Goal: Information Seeking & Learning: Learn about a topic

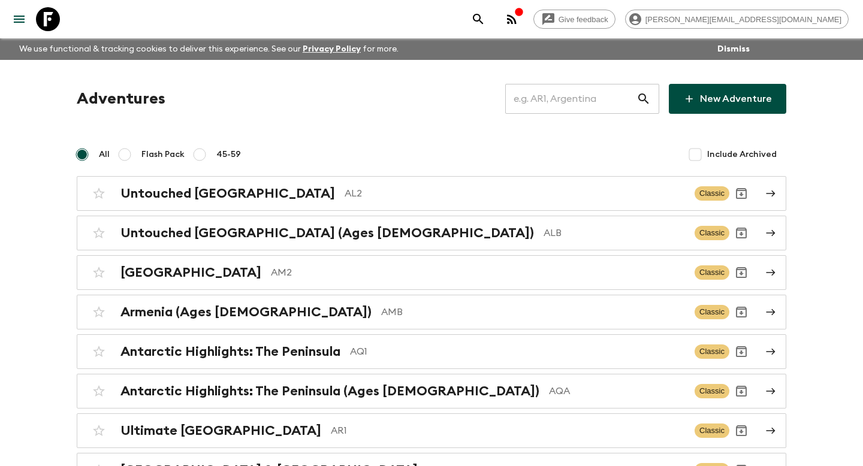
click at [561, 96] on input "text" at bounding box center [570, 99] width 131 height 34
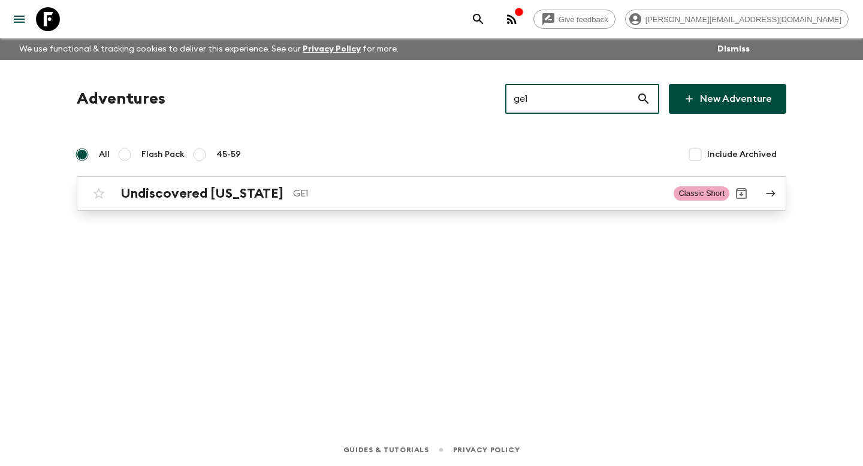
type input "ge1"
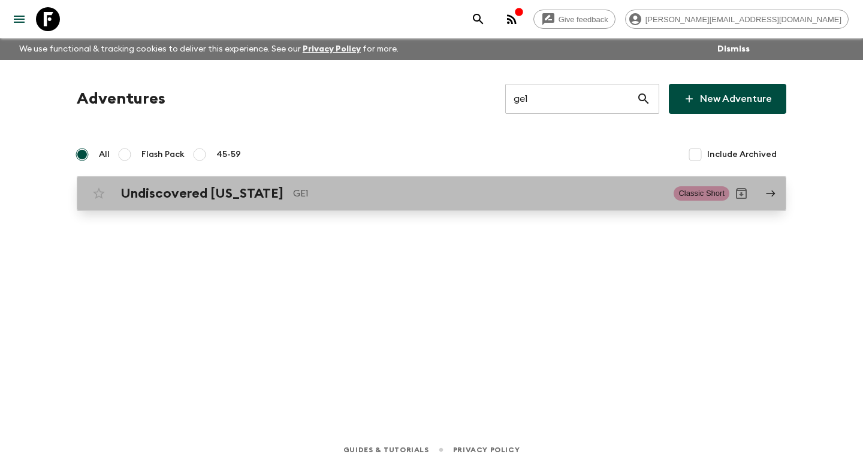
click at [150, 197] on h2 "Undiscovered [US_STATE]" at bounding box center [201, 194] width 163 height 16
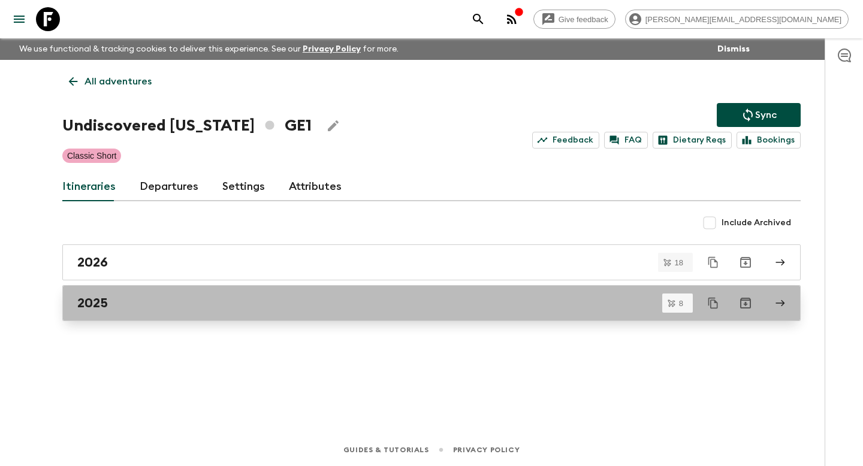
click at [98, 300] on h2 "2025" at bounding box center [92, 303] width 31 height 16
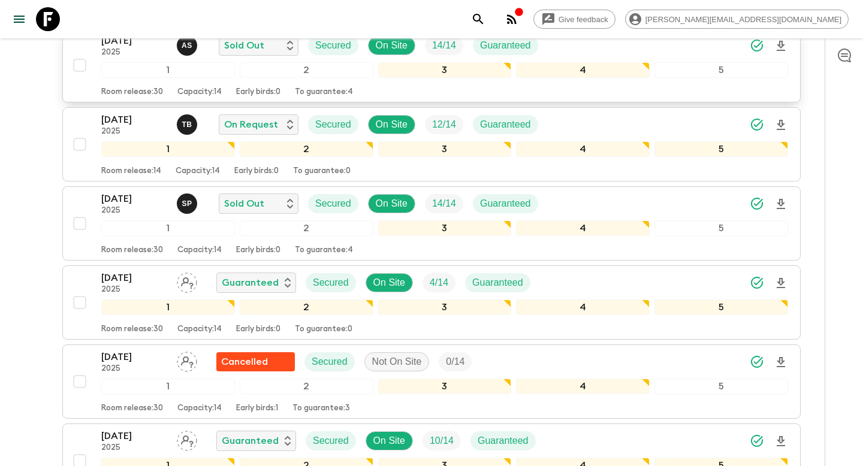
scroll to position [342, 0]
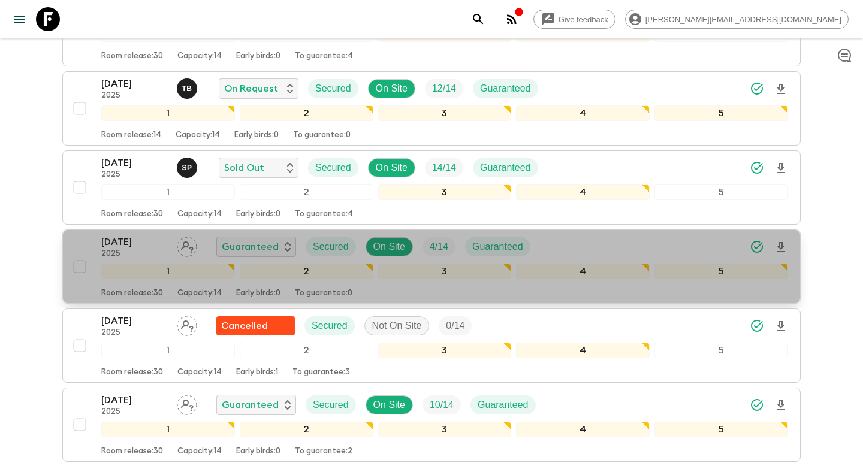
click at [81, 238] on div "[DATE] 2025 Guaranteed Secured On Site 4 / 14 Guaranteed 1 2 3 4 5 Room release…" at bounding box center [428, 267] width 720 height 64
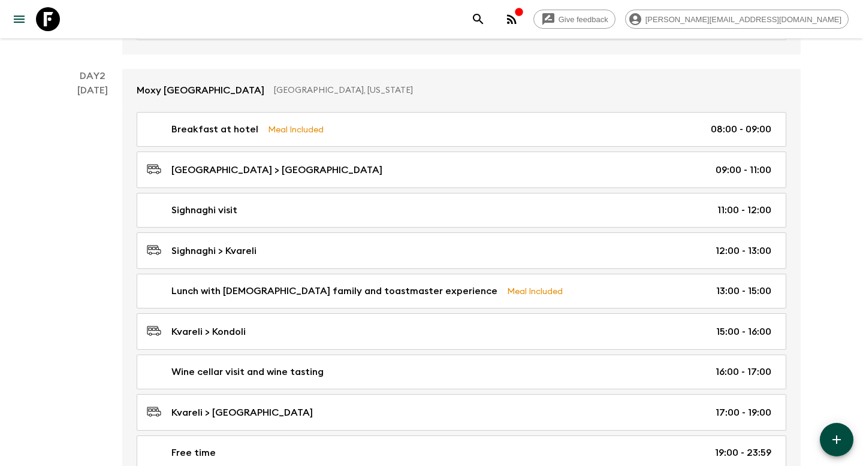
scroll to position [504, 0]
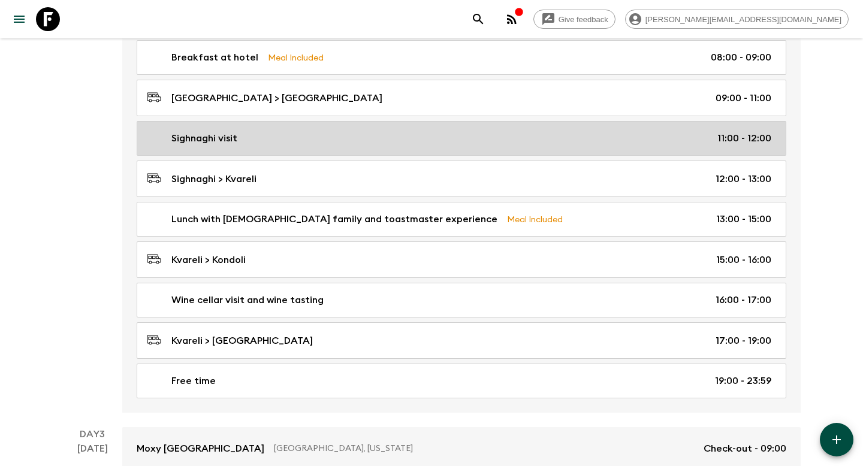
click at [282, 140] on div "Sighnaghi visit 11:00 - 12:00" at bounding box center [459, 138] width 624 height 14
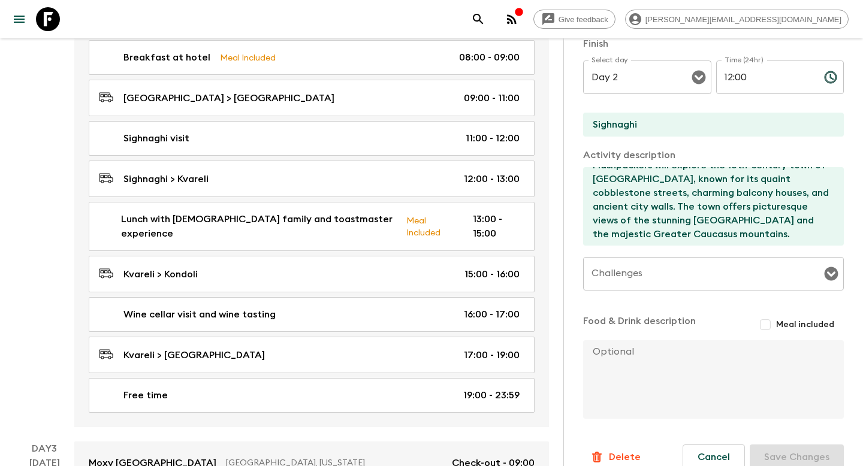
scroll to position [14, 0]
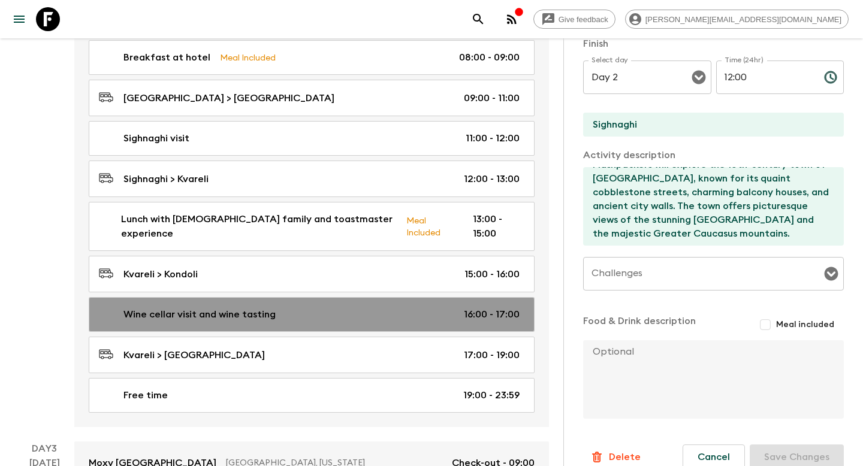
click at [140, 297] on link "Wine cellar visit and wine tasting 16:00 - 17:00" at bounding box center [312, 314] width 446 height 35
type input "Wine cellar visit and wine tasting"
type input "Kvareli"
type textarea "Flashpackers will then have the chance to visit a traditional Georgian wine cel…"
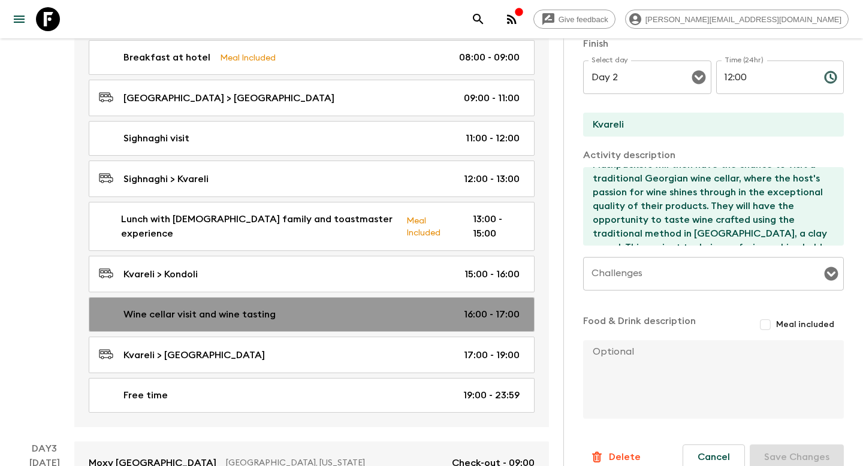
type input "16:00"
type input "17:00"
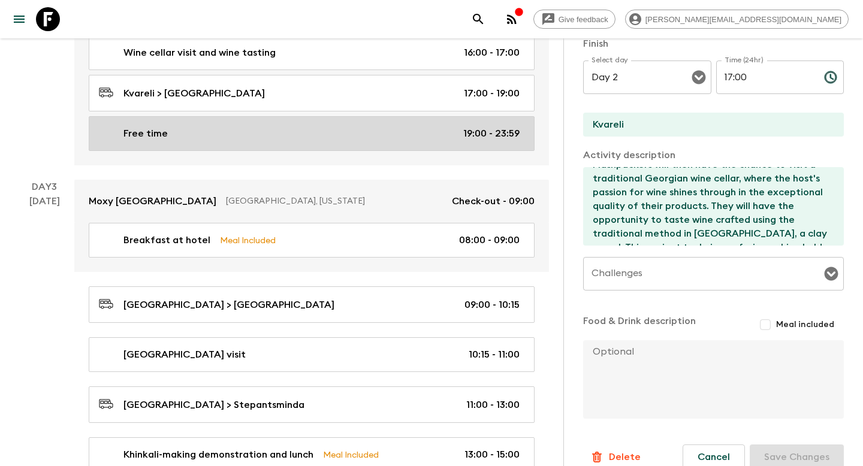
scroll to position [840, 0]
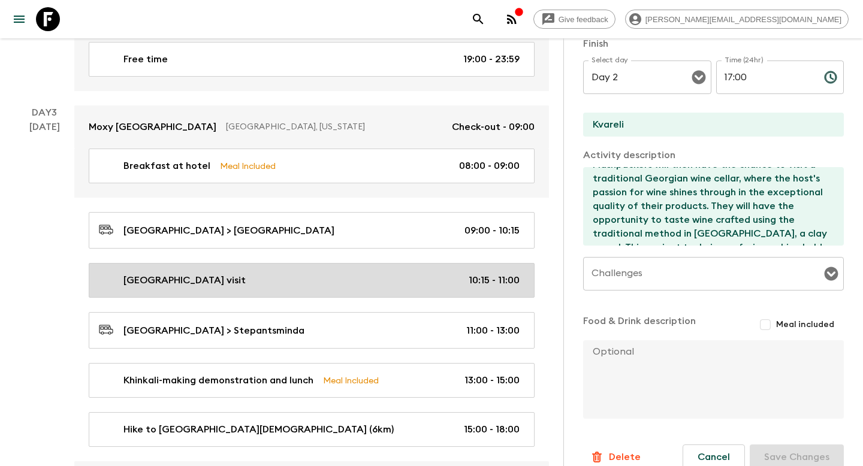
click at [189, 273] on p "[GEOGRAPHIC_DATA] visit" at bounding box center [184, 280] width 122 height 14
type input "[GEOGRAPHIC_DATA] visit"
type input "[GEOGRAPHIC_DATA]"
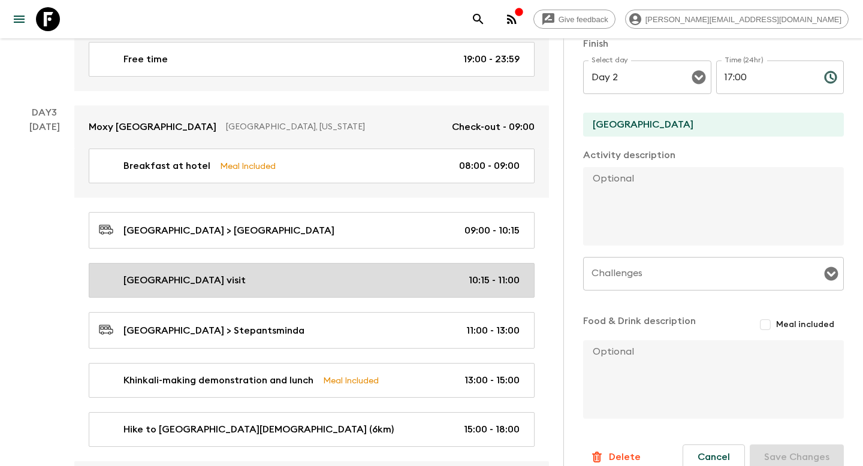
type input "Day 3"
type input "10:15"
type input "Day 3"
type input "11:00"
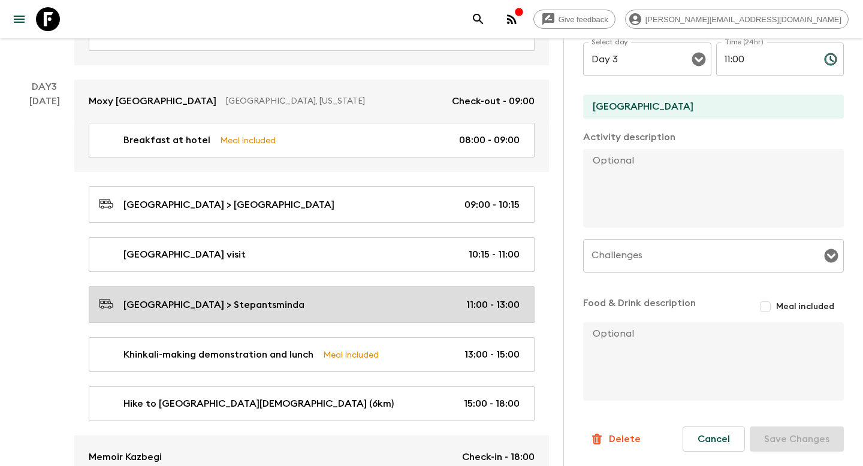
scroll to position [952, 0]
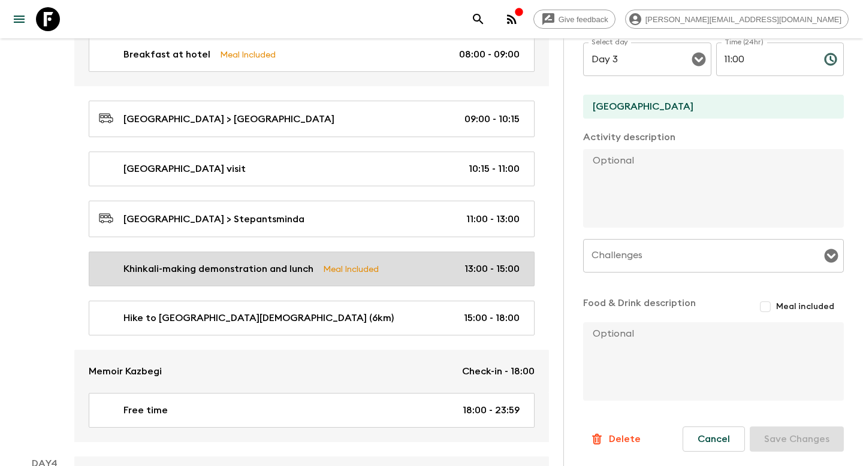
click at [149, 260] on link "Khinkali-making demonstration and lunch Meal Included 13:00 - 15:00" at bounding box center [312, 269] width 446 height 35
type input "Khinkali-making demonstration and lunch"
type input "Stepantsminda"
type textarea "Upon arrival in the main town of [GEOGRAPHIC_DATA], Flashpackers will visit a l…"
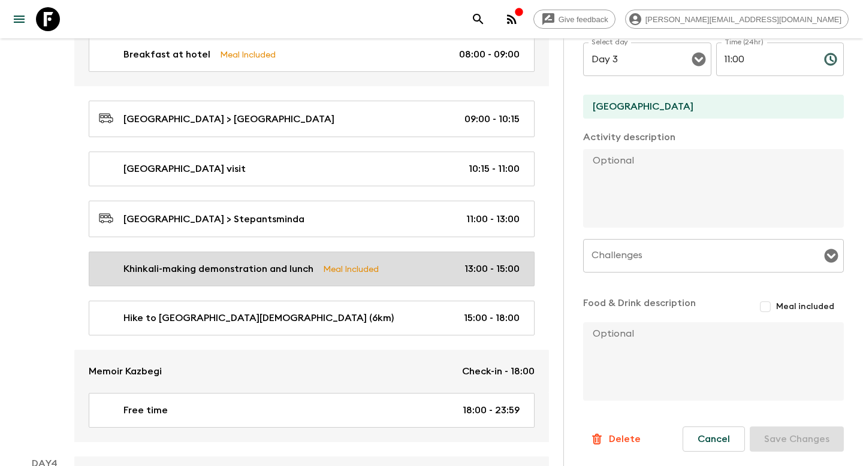
checkbox input "true"
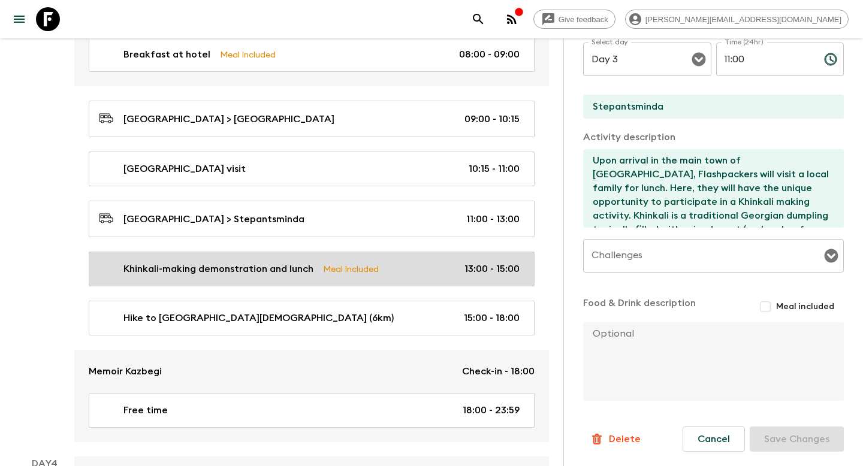
type input "13:00"
type input "15:00"
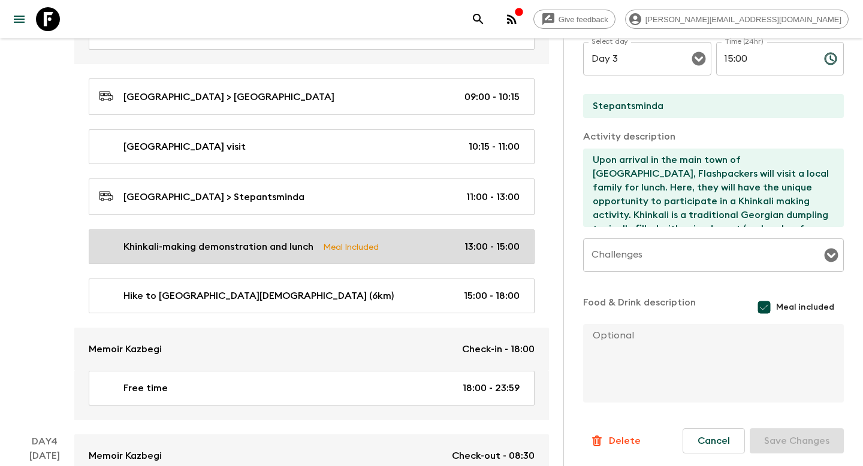
scroll to position [1009, 0]
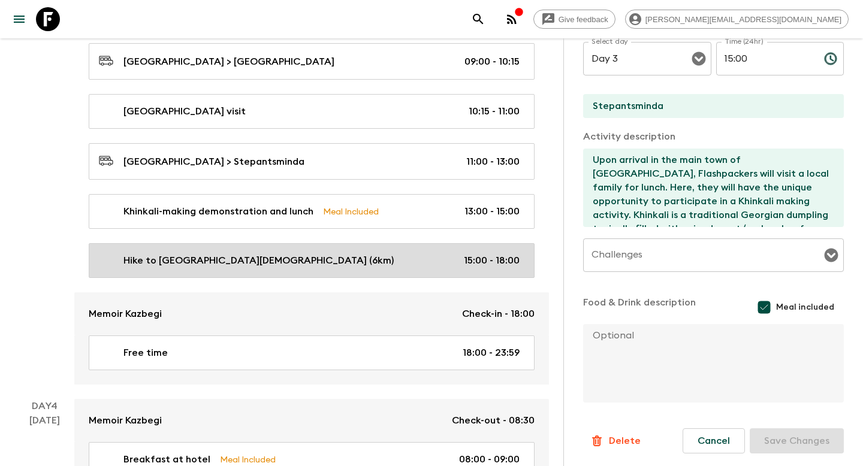
click at [150, 255] on link "Hike to [GEOGRAPHIC_DATA][DEMOGRAPHIC_DATA] (6km) 15:00 - 18:00" at bounding box center [312, 260] width 446 height 35
type input "Hike to [GEOGRAPHIC_DATA][DEMOGRAPHIC_DATA] (6km)"
type textarea "Following the visit to the local family, Flashpackers will embark on a 6km walk…"
checkbox input "false"
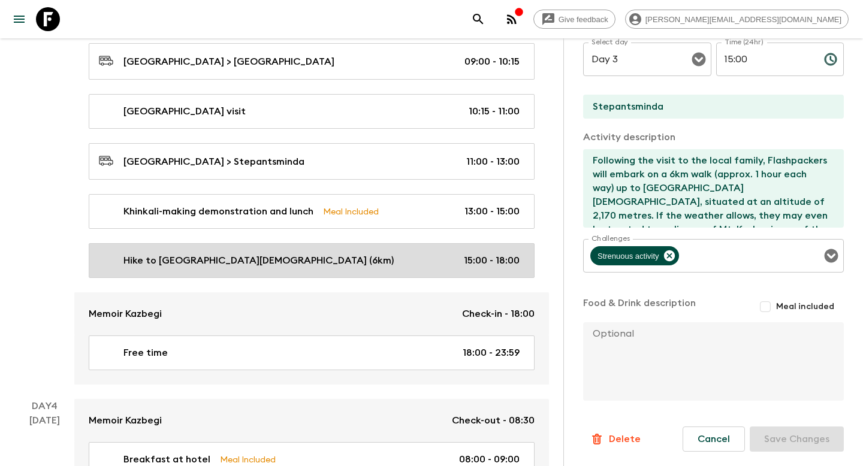
type input "15:00"
type input "18:00"
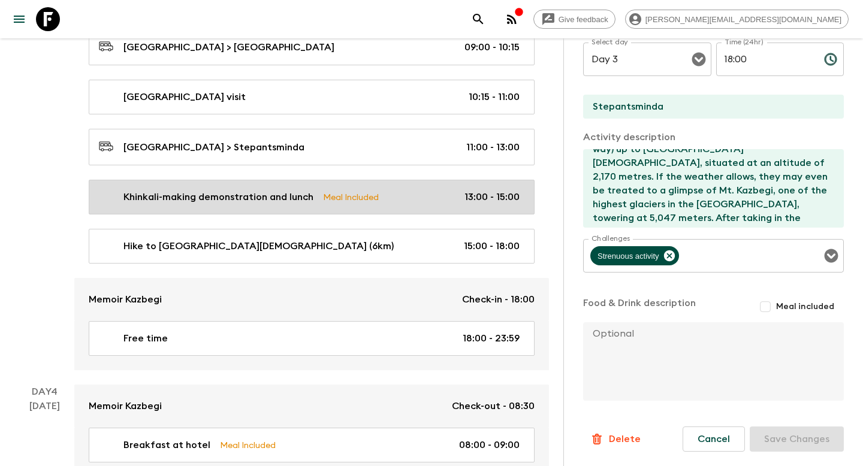
scroll to position [1028, 0]
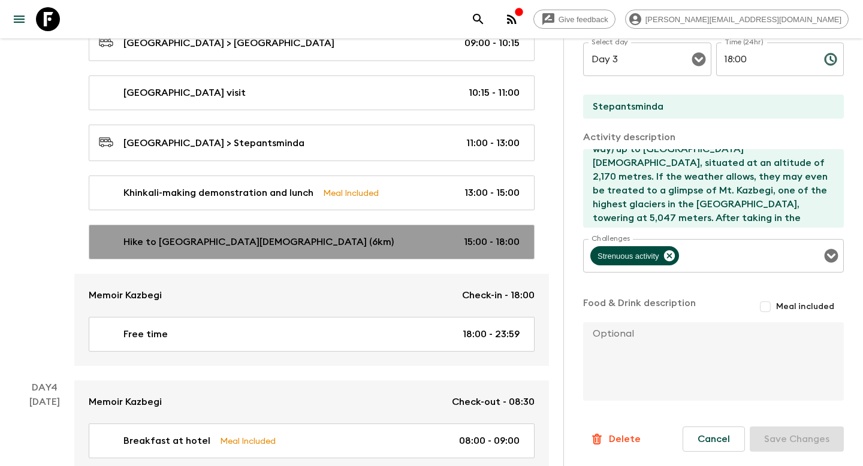
click at [228, 235] on p "Hike to [GEOGRAPHIC_DATA][DEMOGRAPHIC_DATA] (6km)" at bounding box center [258, 242] width 270 height 14
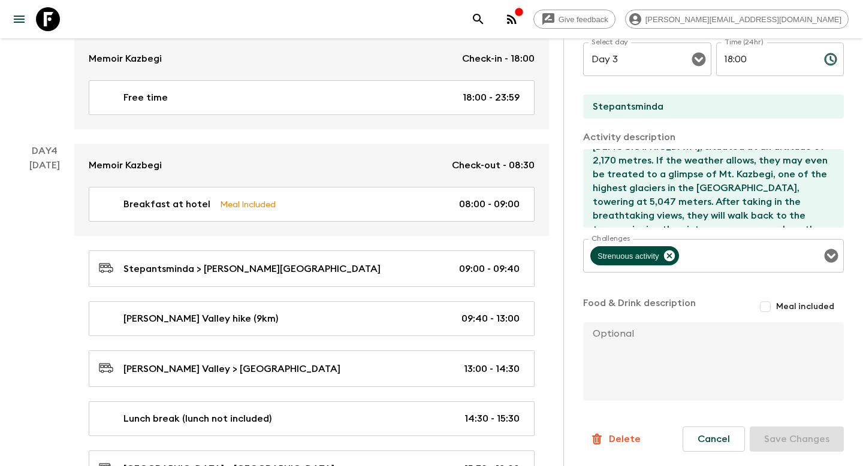
scroll to position [1331, 0]
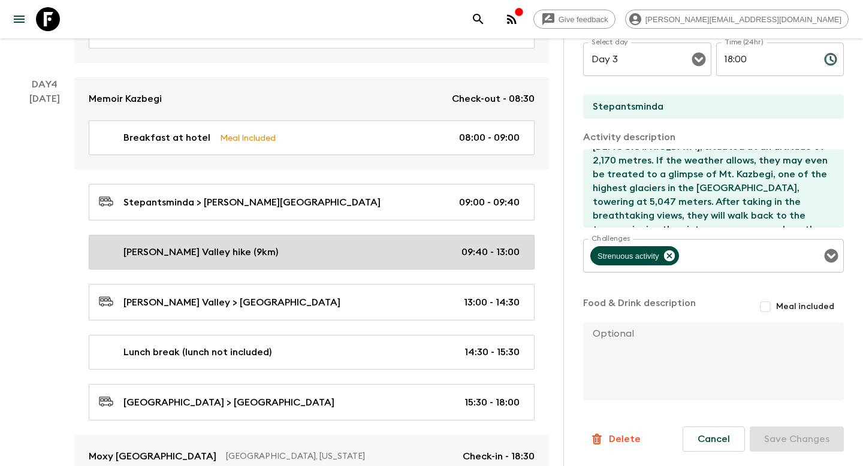
click at [156, 245] on p "[PERSON_NAME] Valley hike (9km)" at bounding box center [200, 252] width 155 height 14
type input "[PERSON_NAME] Valley hike (9km)"
type input "[PERSON_NAME] Valley"
type textarea "After breakfast, Flashpackers will embark on a scenic drive along the main road…"
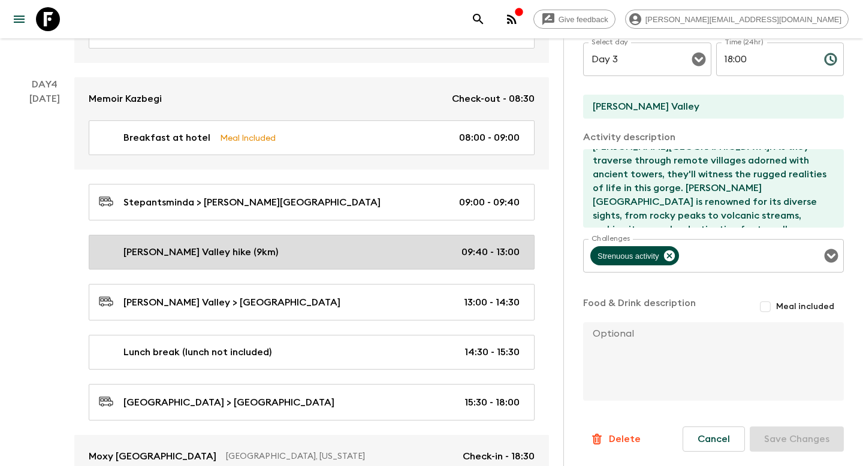
type input "Day 4"
type input "09:40"
type input "Day 4"
type input "13:00"
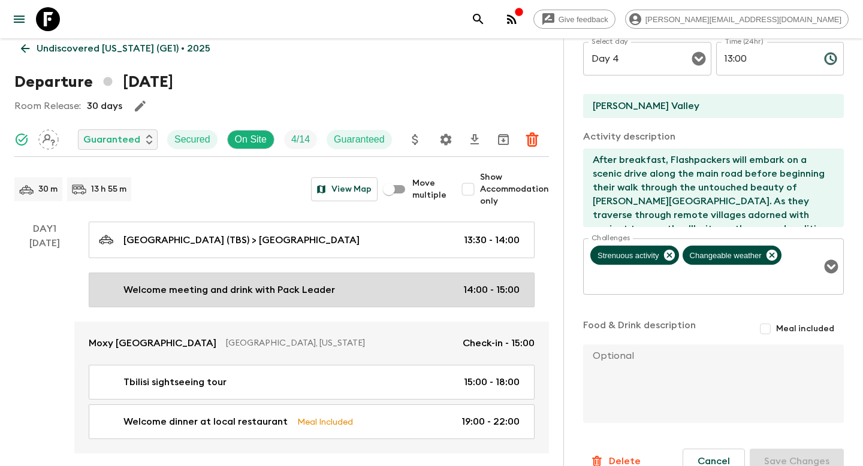
scroll to position [223, 0]
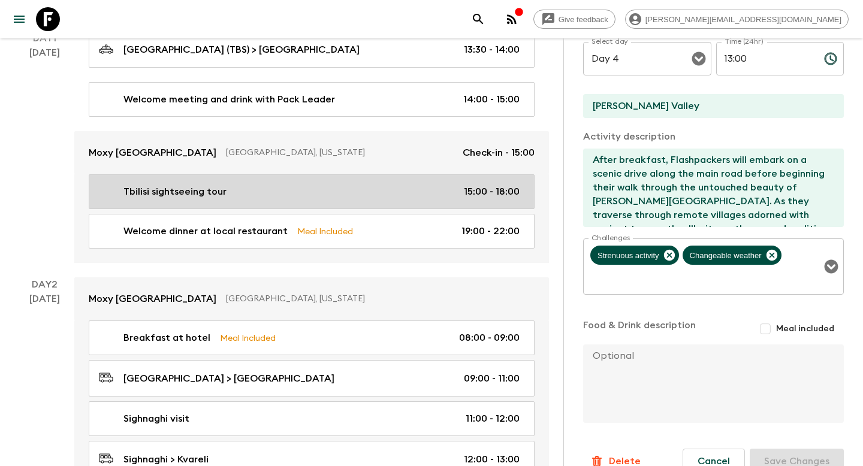
click at [169, 188] on p "Tbilisi sightseeing tour" at bounding box center [174, 192] width 103 height 14
type input "Tbilisi sightseeing tour"
type input "[GEOGRAPHIC_DATA]"
type textarea "Tbilisi sightseeing tour including [GEOGRAPHIC_DATA], [GEOGRAPHIC_DATA] and sul…"
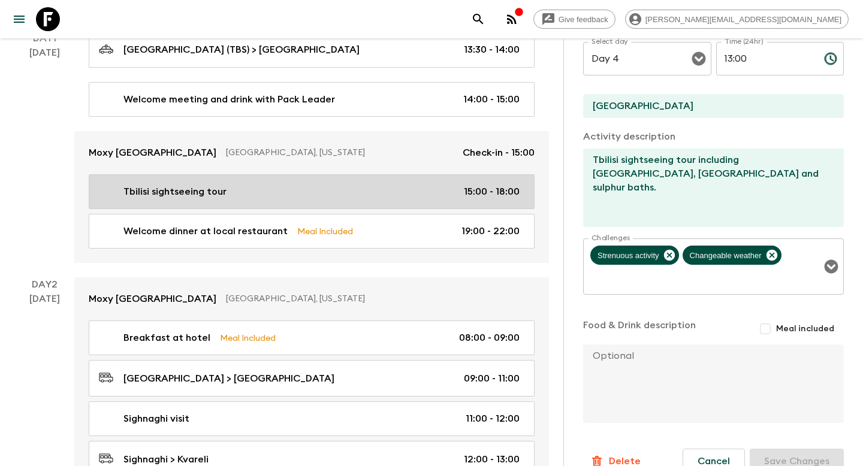
type input "Day 1"
type input "15:00"
type input "Day 1"
type input "18:00"
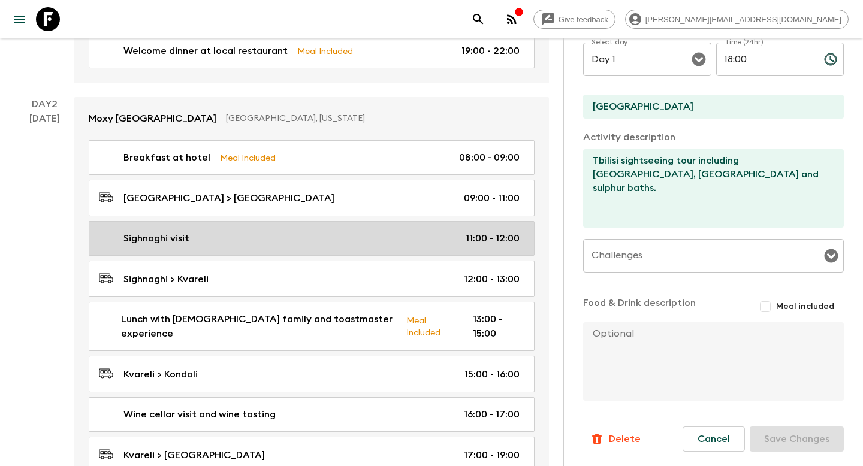
scroll to position [504, 0]
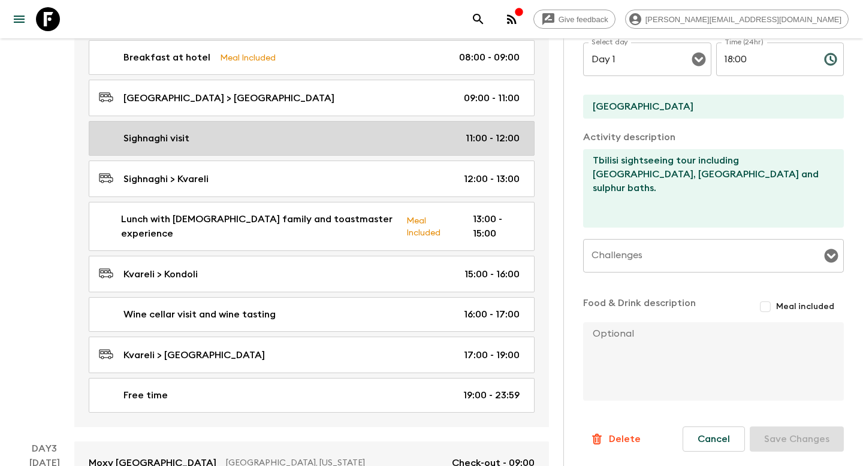
click at [147, 152] on link "Sighnaghi visit 11:00 - 12:00" at bounding box center [312, 138] width 446 height 35
type input "Sighnaghi visit"
type input "Sighnaghi"
type textarea "Flashpackers will explore the 18th-century town of [GEOGRAPHIC_DATA], known for…"
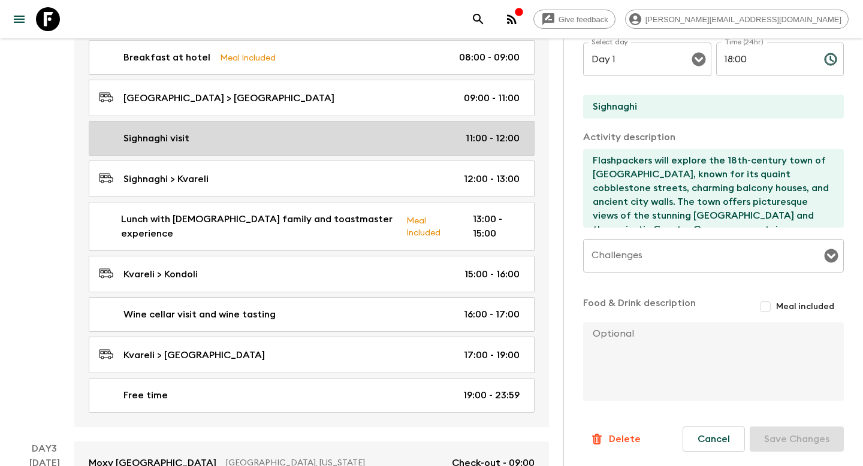
type input "Day 2"
type input "11:00"
type input "Day 2"
type input "12:00"
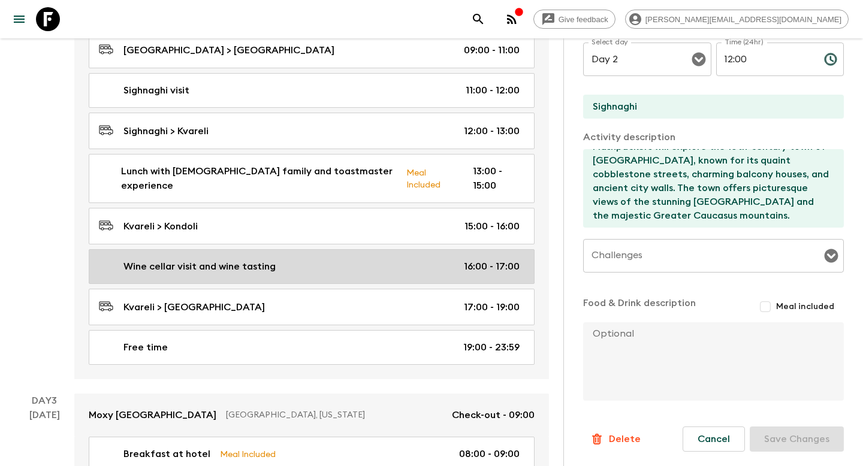
scroll to position [554, 0]
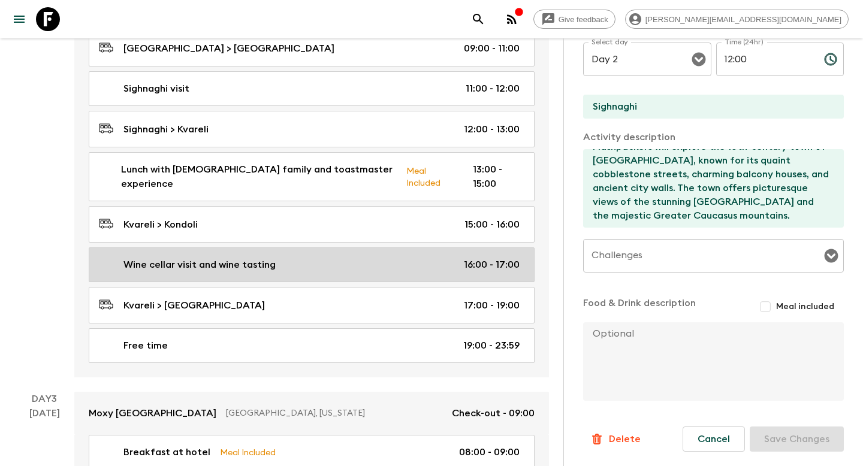
click at [208, 258] on p "Wine cellar visit and wine tasting" at bounding box center [199, 265] width 152 height 14
type input "Wine cellar visit and wine tasting"
type input "Kvareli"
type textarea "Flashpackers will then have the chance to visit a traditional Georgian wine cel…"
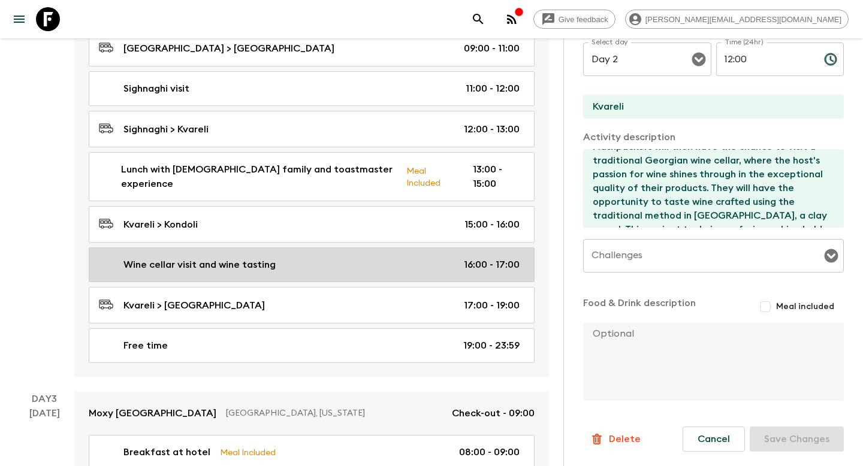
type input "16:00"
type input "17:00"
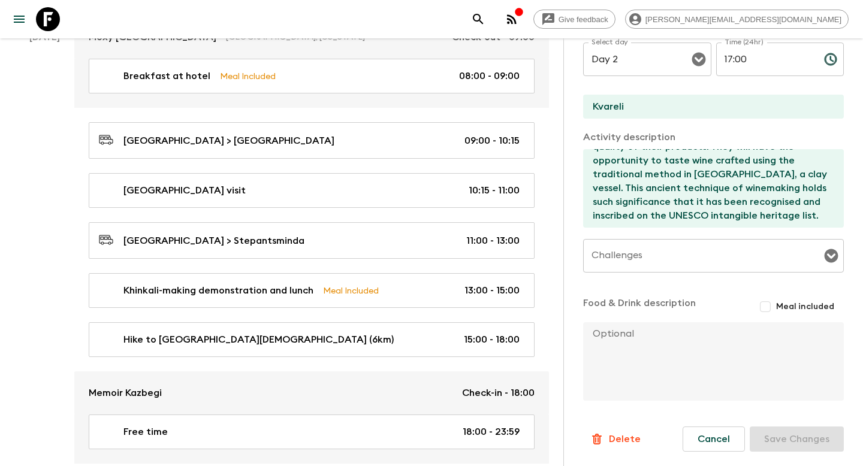
scroll to position [938, 0]
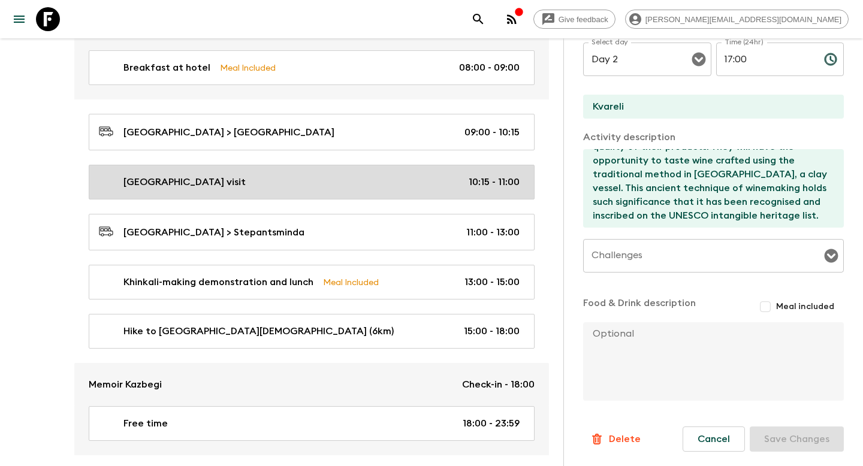
click at [206, 175] on p "[GEOGRAPHIC_DATA] visit" at bounding box center [184, 182] width 122 height 14
type input "[GEOGRAPHIC_DATA] visit"
type input "[GEOGRAPHIC_DATA]"
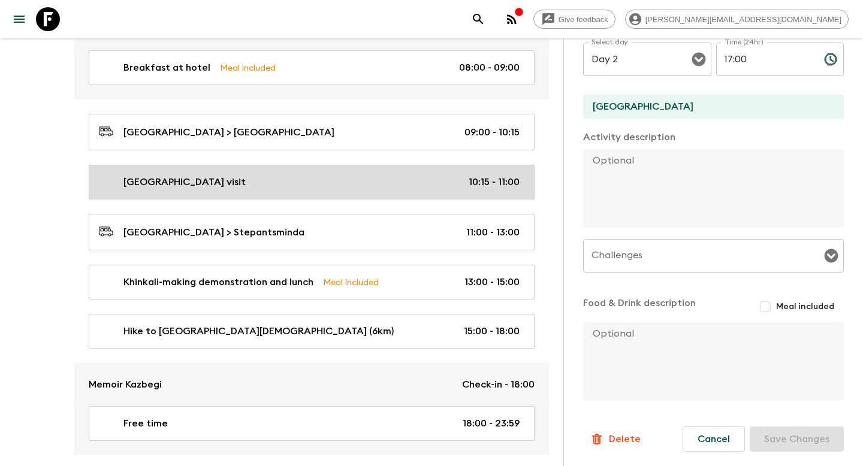
type input "Day 3"
type input "10:15"
type input "Day 3"
type input "11:00"
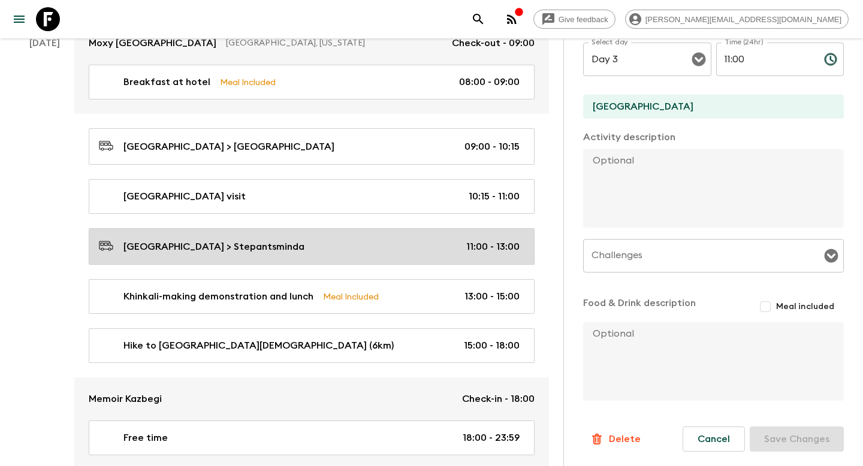
scroll to position [921, 0]
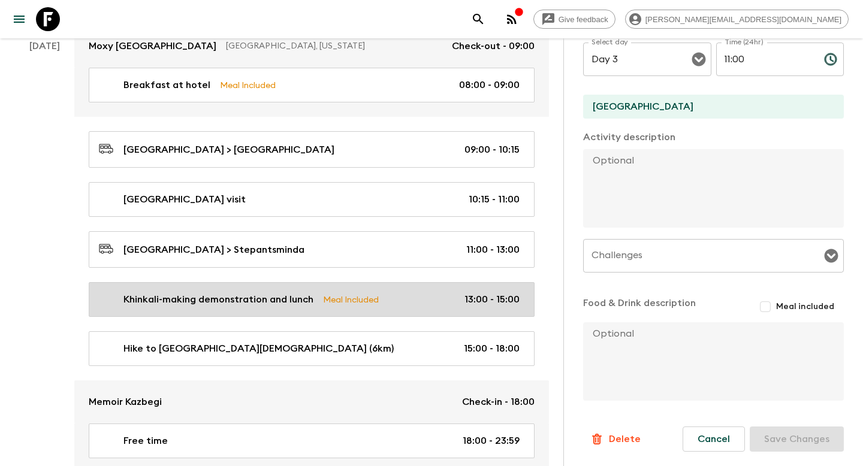
click at [195, 282] on link "Khinkali-making demonstration and lunch Meal Included 13:00 - 15:00" at bounding box center [312, 299] width 446 height 35
type input "Khinkali-making demonstration and lunch"
type input "Stepantsminda"
type textarea "Upon arrival in the main town of [GEOGRAPHIC_DATA], Flashpackers will visit a l…"
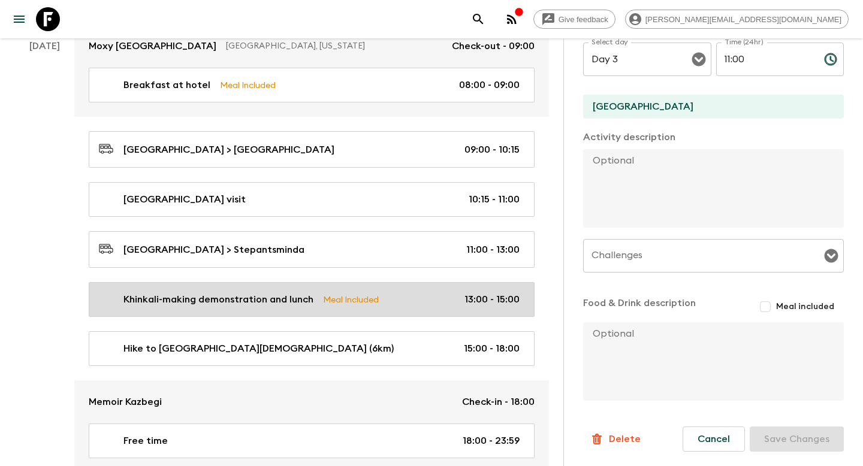
checkbox input "true"
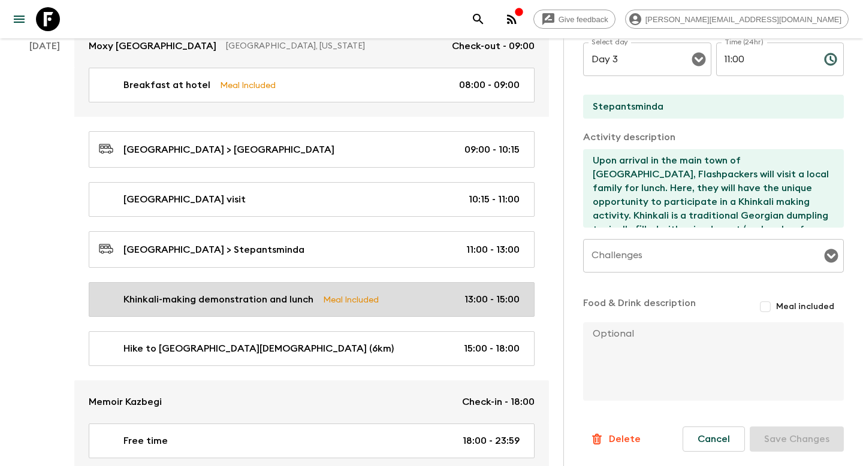
type input "13:00"
type input "15:00"
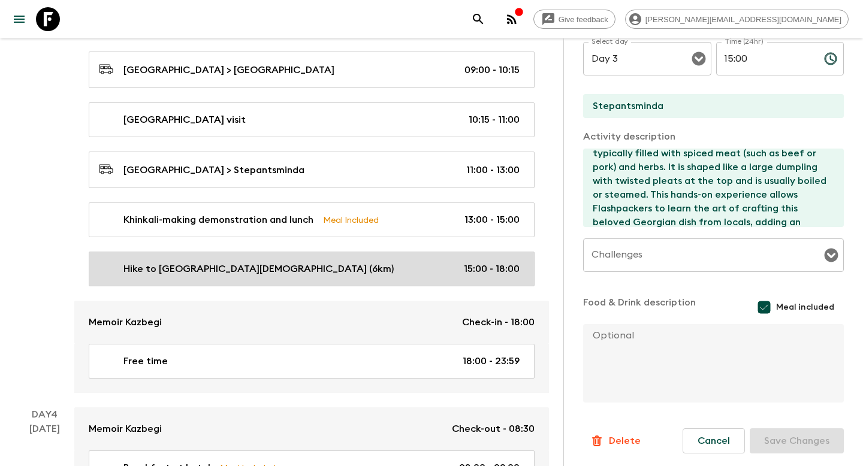
scroll to position [1067, 0]
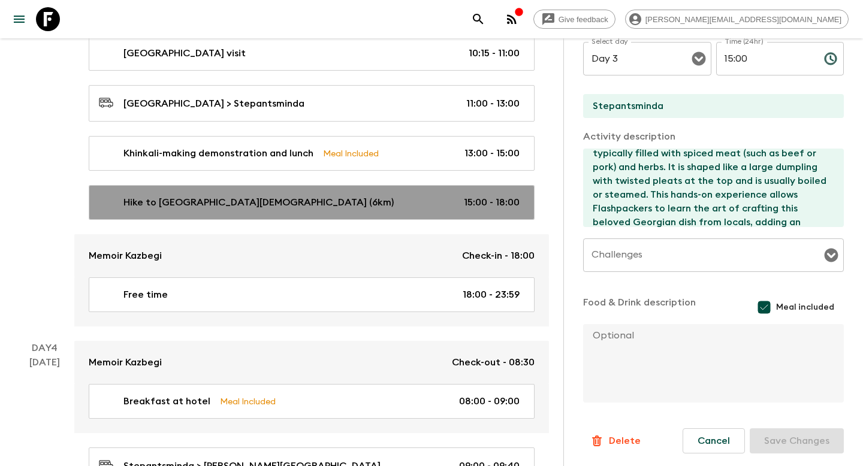
click at [184, 195] on p "Hike to [GEOGRAPHIC_DATA][DEMOGRAPHIC_DATA] (6km)" at bounding box center [258, 202] width 270 height 14
type input "Hike to [GEOGRAPHIC_DATA][DEMOGRAPHIC_DATA] (6km)"
type textarea "Following the visit to the local family, Flashpackers will embark on a 6km walk…"
checkbox input "false"
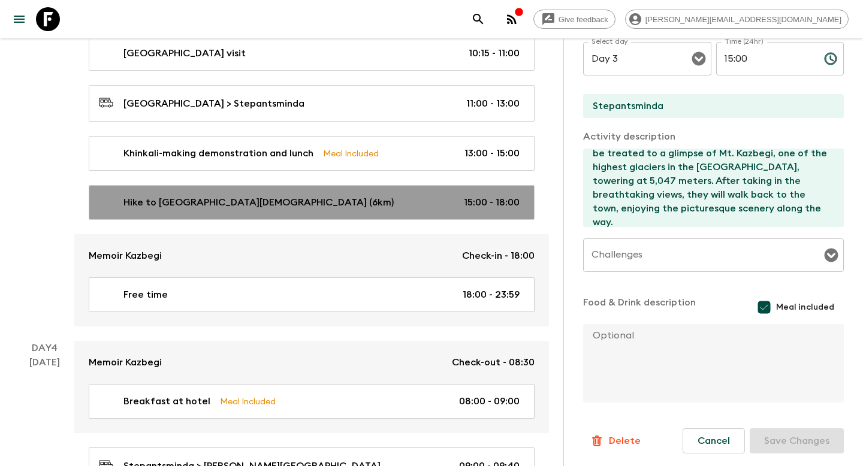
type input "15:00"
type input "18:00"
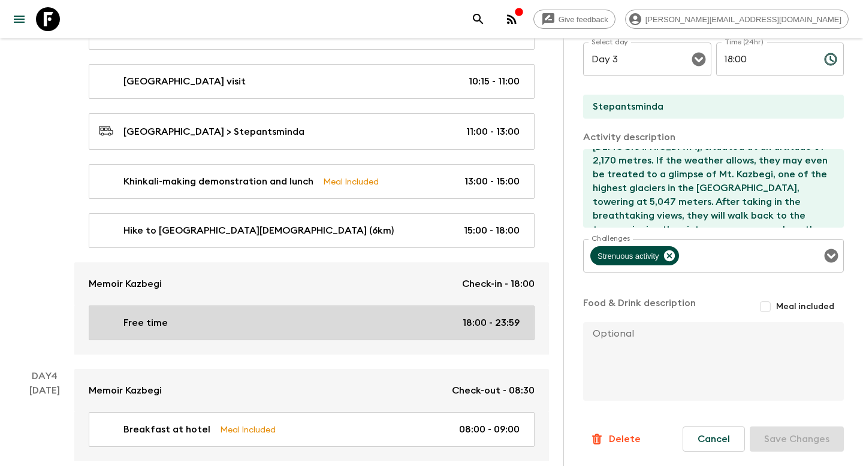
scroll to position [1026, 0]
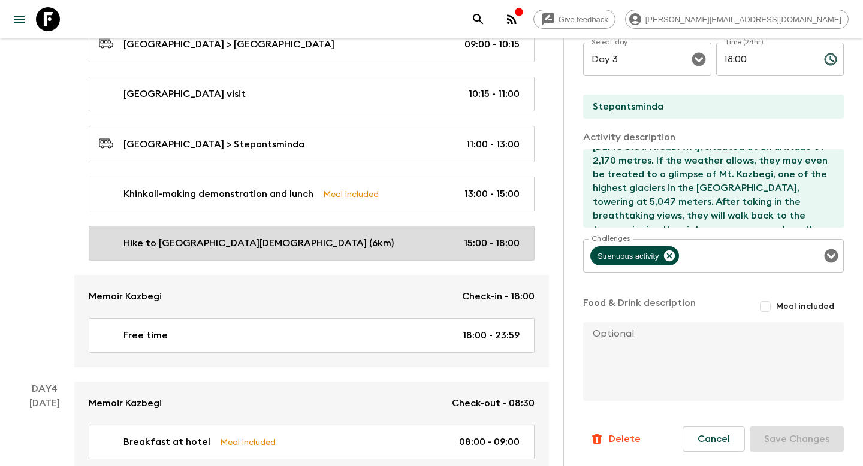
click at [270, 236] on p "Hike to [GEOGRAPHIC_DATA][DEMOGRAPHIC_DATA] (6km)" at bounding box center [258, 243] width 270 height 14
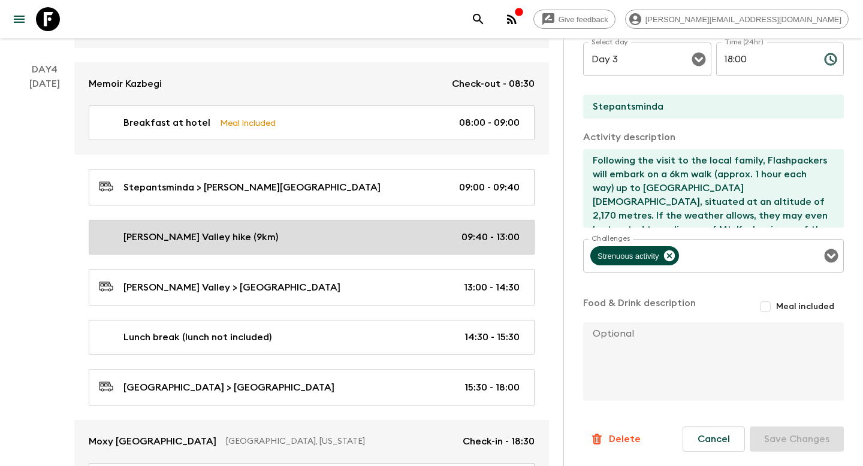
scroll to position [1346, 0]
click at [168, 229] on p "[PERSON_NAME] Valley hike (9km)" at bounding box center [200, 236] width 155 height 14
type input "[PERSON_NAME] Valley hike (9km)"
type input "[PERSON_NAME] Valley"
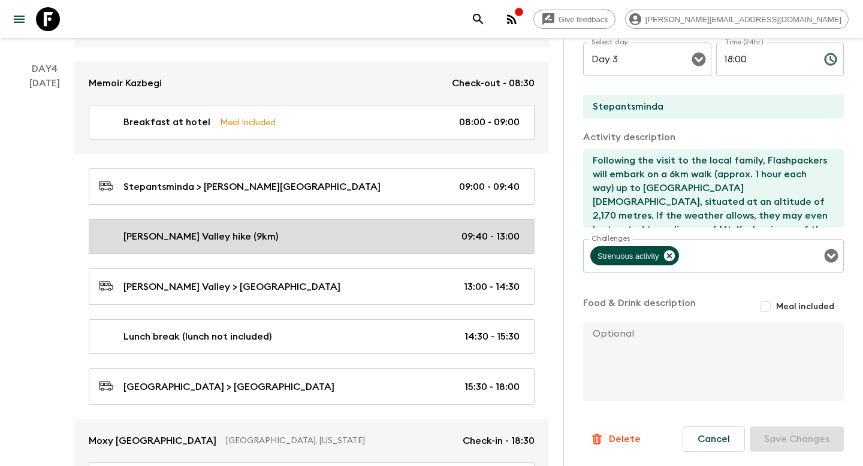
type textarea "After breakfast, Flashpackers will embark on a scenic drive along the main road…"
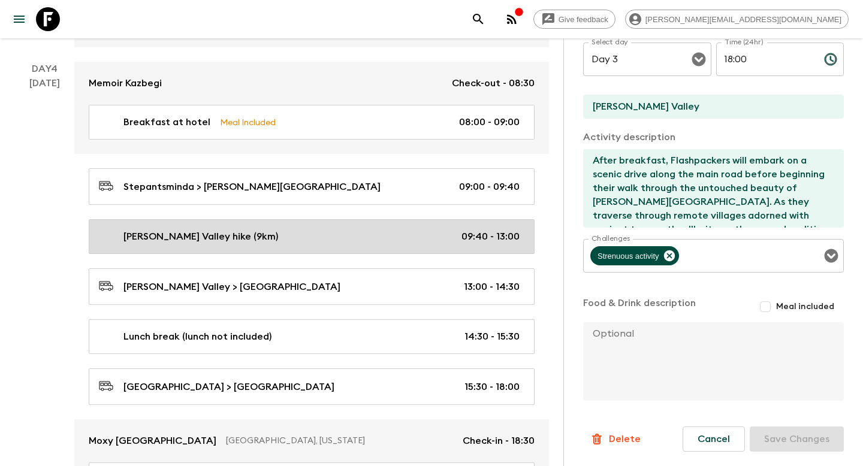
type input "Day 4"
type input "09:40"
type input "Day 4"
type input "13:00"
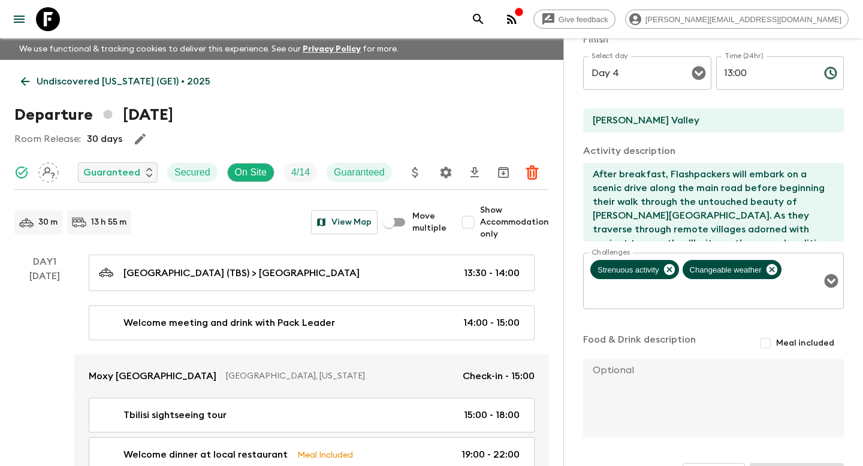
scroll to position [8, 0]
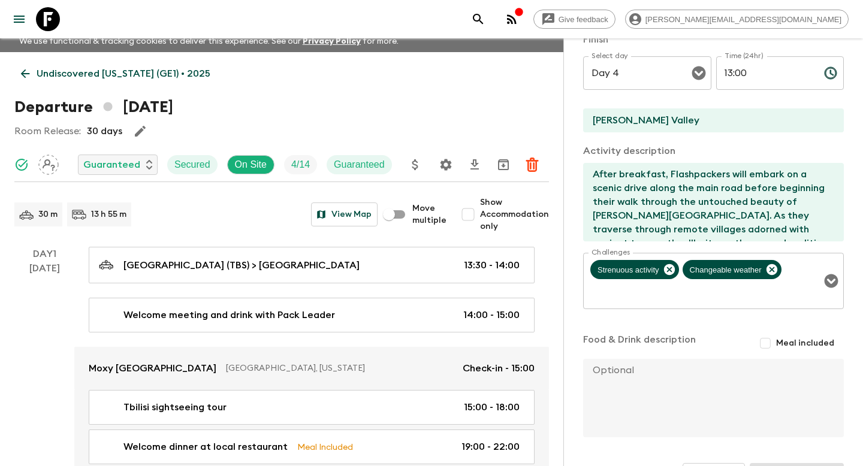
click at [485, 20] on icon "search adventures" at bounding box center [478, 19] width 14 height 14
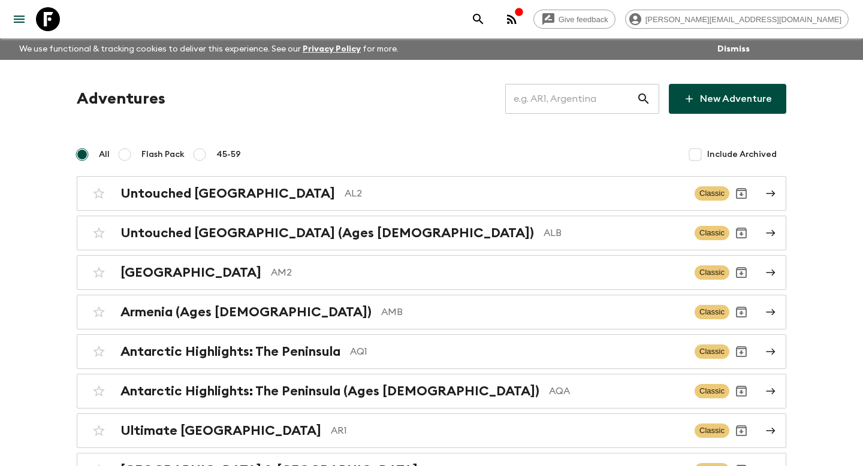
click at [560, 103] on input "text" at bounding box center [570, 99] width 131 height 34
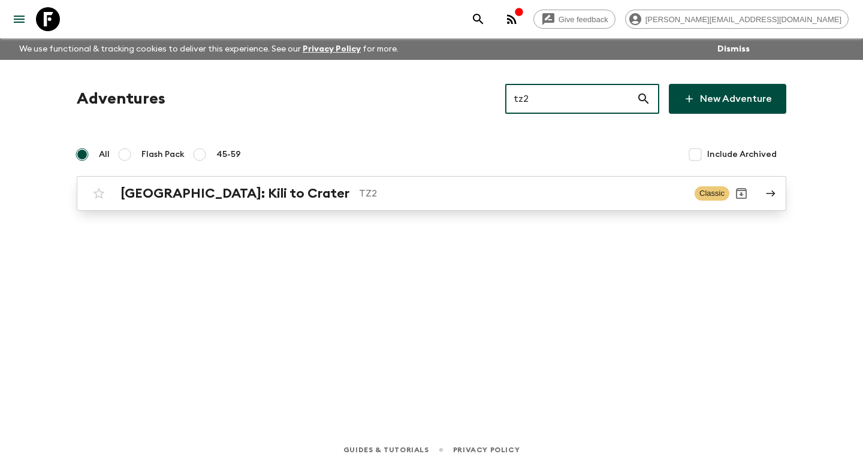
type input "tz2"
click at [223, 201] on h2 "[GEOGRAPHIC_DATA]: Kili to Crater" at bounding box center [234, 194] width 229 height 16
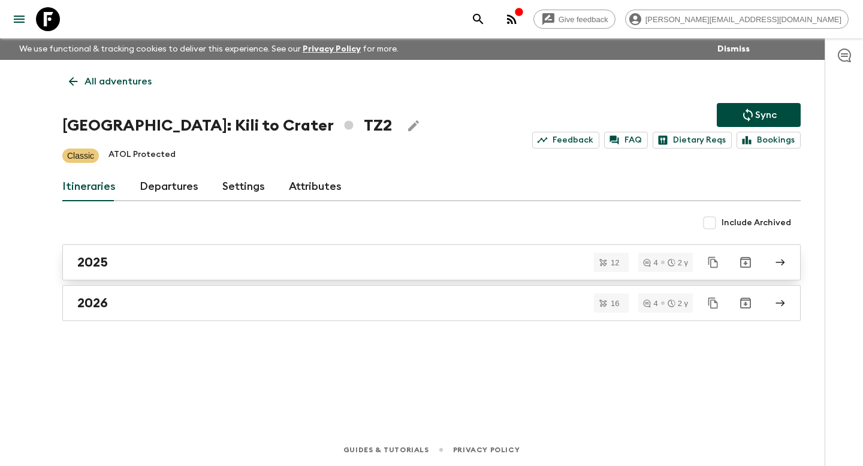
click at [120, 268] on div "2025" at bounding box center [419, 263] width 685 height 16
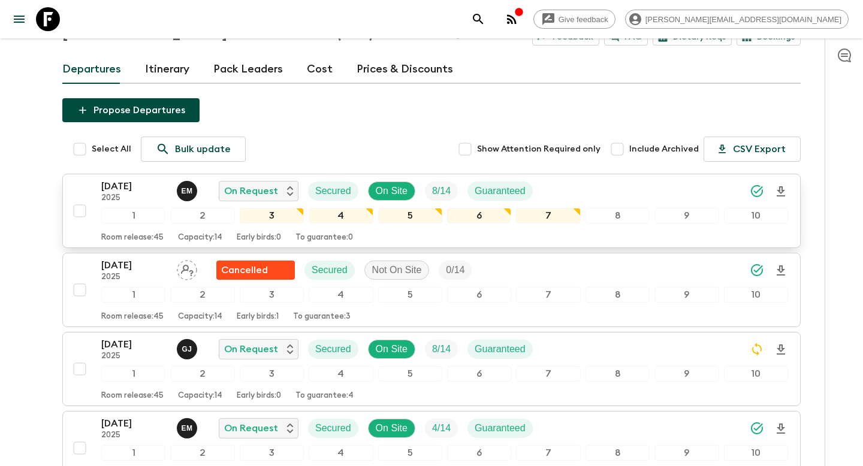
scroll to position [288, 0]
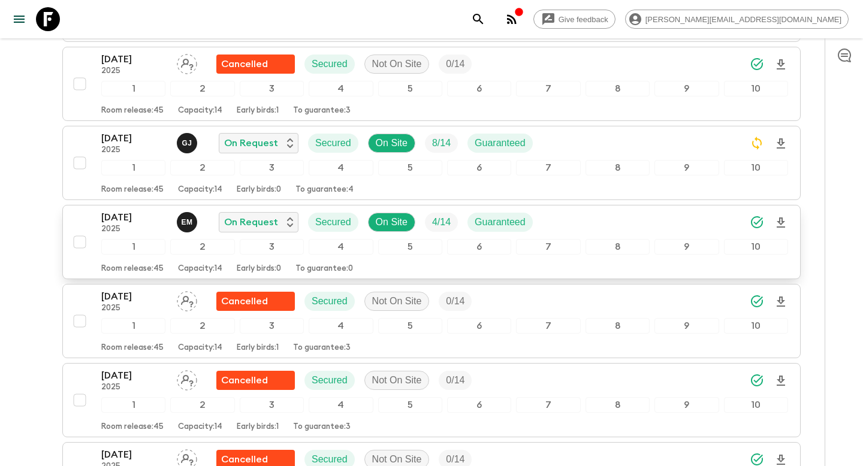
click at [84, 222] on div "20 Sep 2025 2025 E M On Request Secured On Site 4 / 14 Guaranteed 1 2 3 4 5 6 7…" at bounding box center [428, 242] width 720 height 64
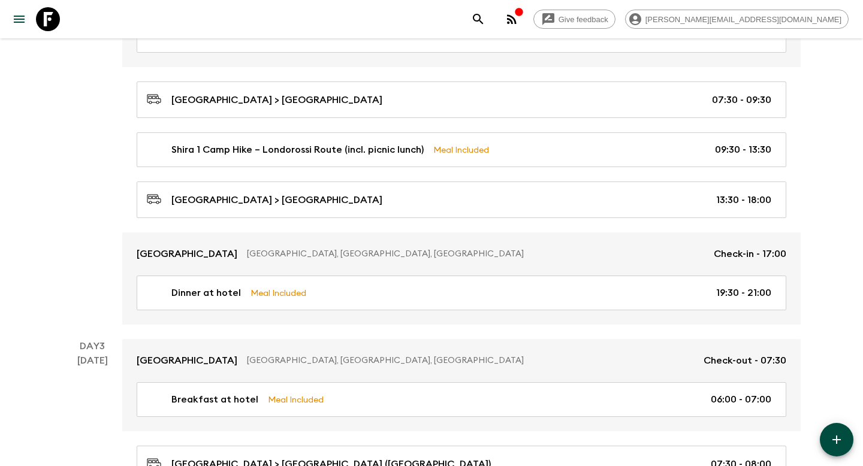
scroll to position [480, 0]
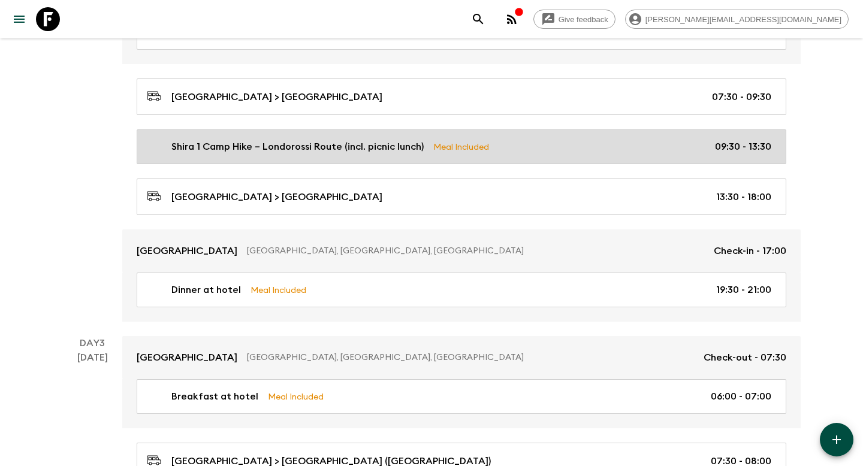
click at [316, 143] on p "Shira 1 Camp Hike – Londorossi Route (incl. picnic lunch)" at bounding box center [297, 147] width 252 height 14
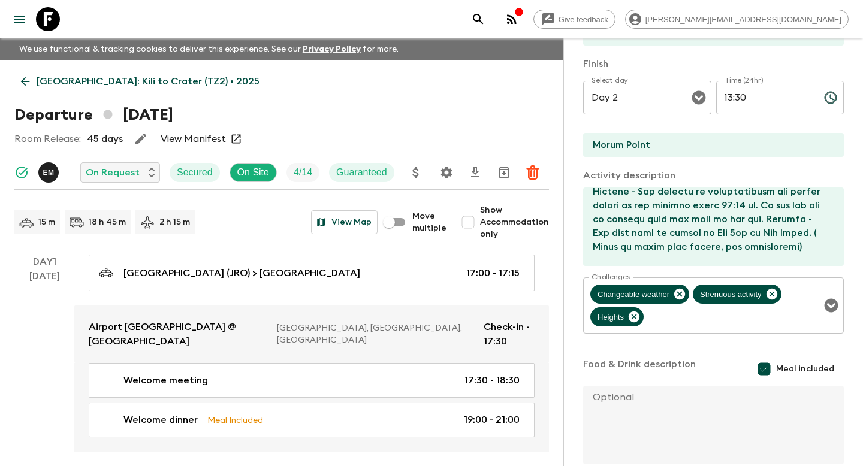
scroll to position [380, 0]
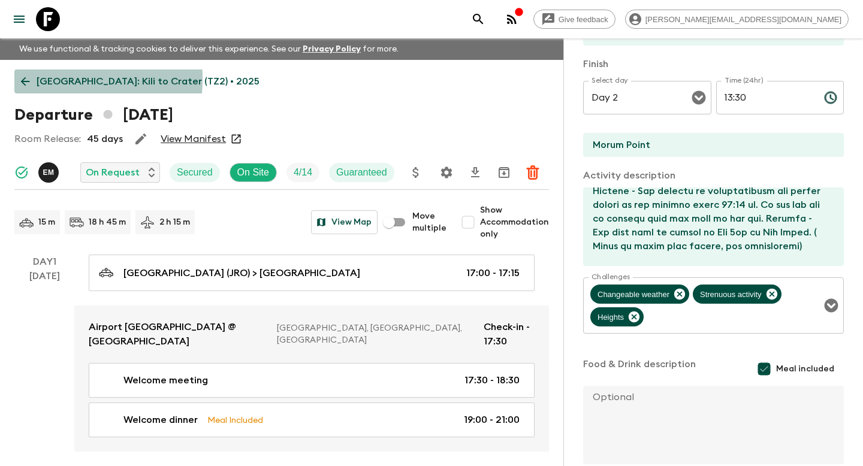
click at [23, 78] on icon at bounding box center [25, 81] width 9 height 9
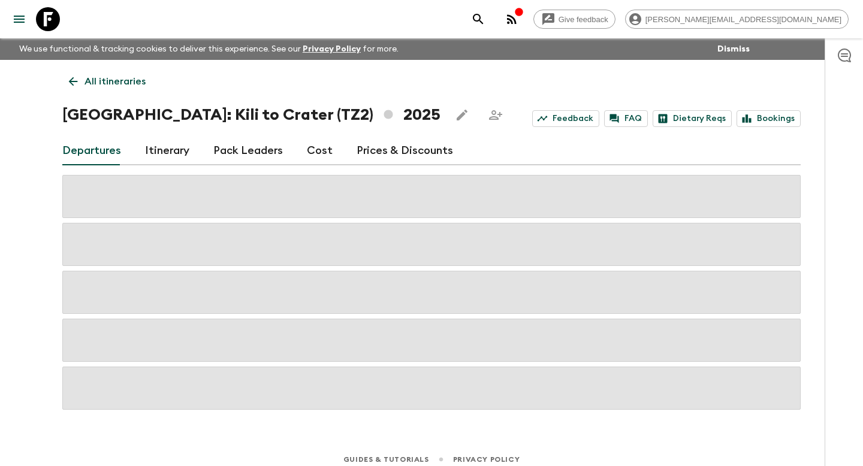
click at [87, 80] on p "All itineraries" at bounding box center [114, 81] width 61 height 14
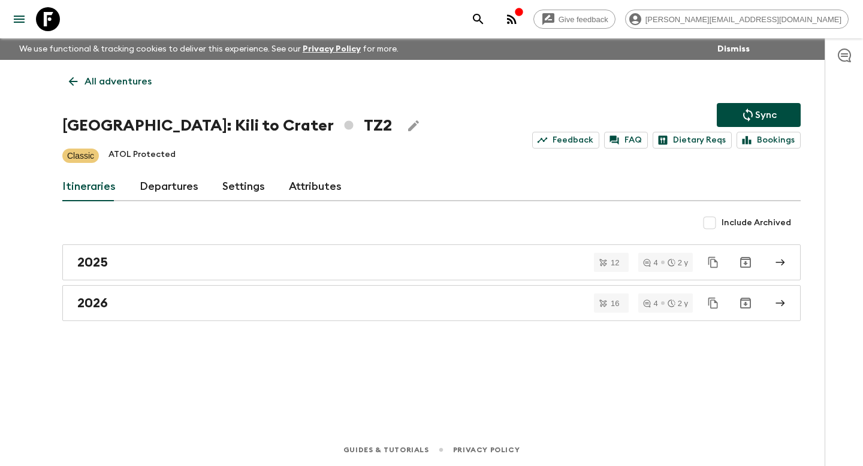
click at [112, 93] on link "All adventures" at bounding box center [110, 82] width 96 height 24
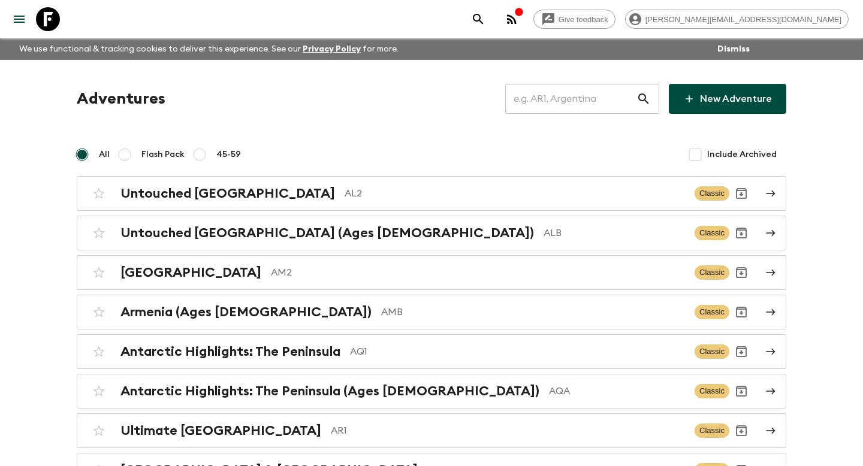
click at [569, 107] on input "text" at bounding box center [570, 99] width 131 height 34
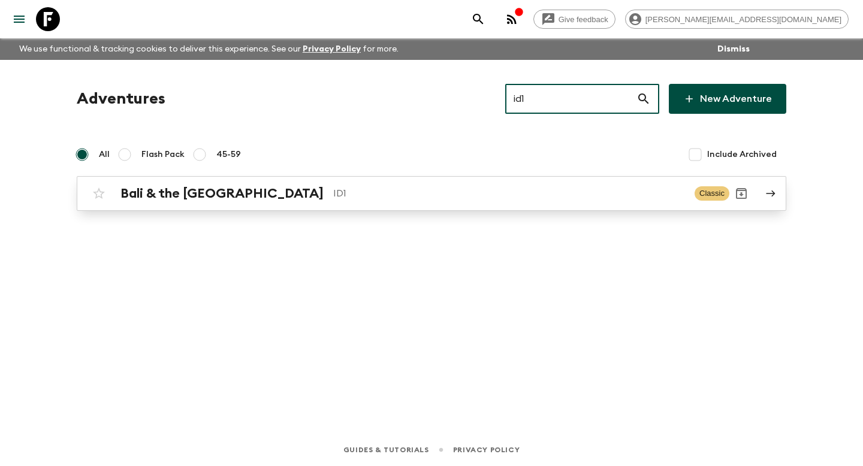
type input "id1"
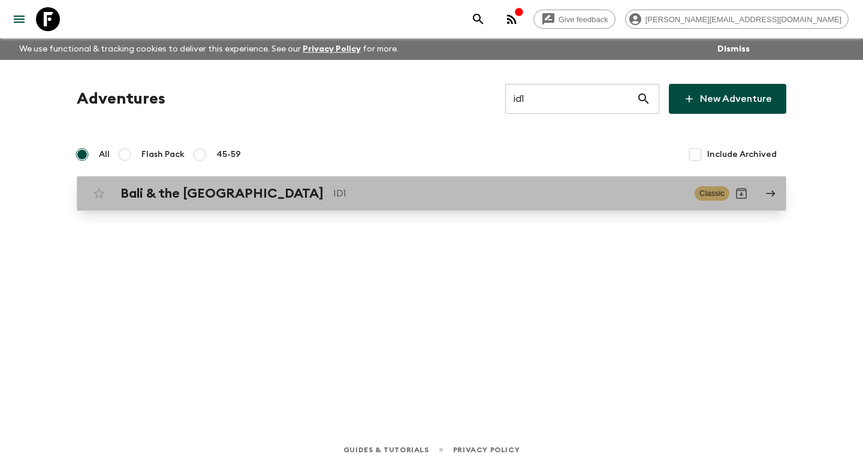
click at [241, 195] on h2 "Bali & the [GEOGRAPHIC_DATA]" at bounding box center [221, 194] width 203 height 16
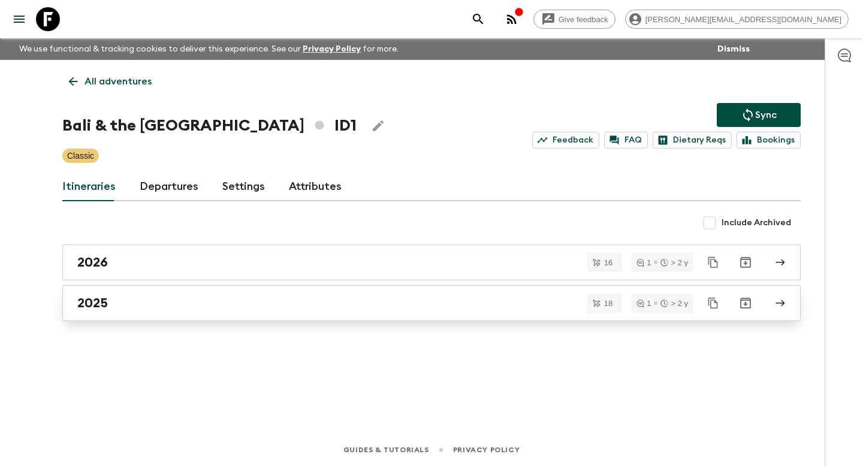
click at [99, 299] on h2 "2025" at bounding box center [92, 303] width 31 height 16
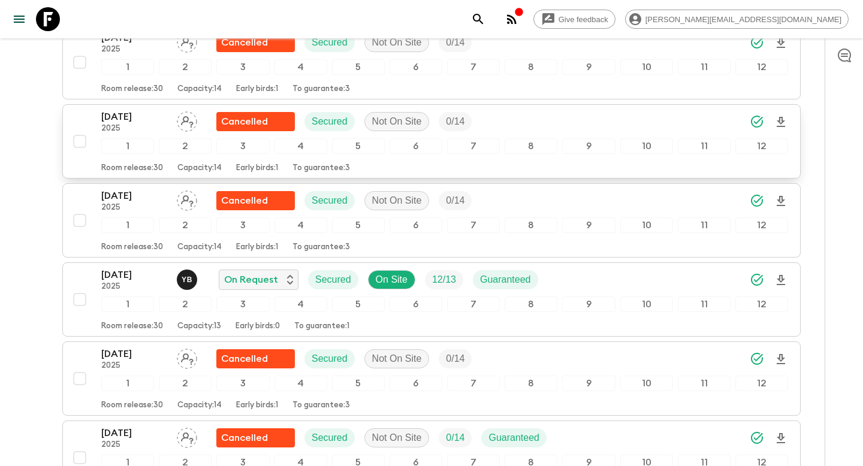
scroll to position [551, 0]
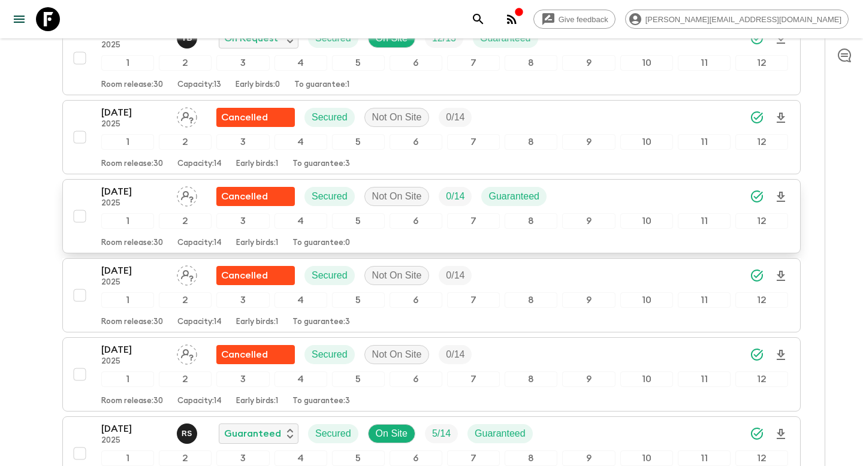
click at [83, 190] on div "24 Sep 2025 2025 Cancelled Secured Not On Site 0 / 14 Guaranteed 1 2 3 4 5 6 7 …" at bounding box center [428, 217] width 720 height 64
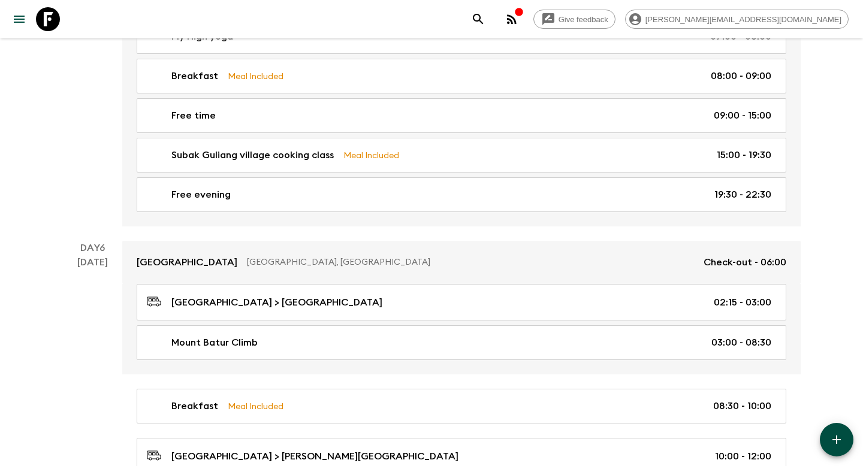
scroll to position [1638, 0]
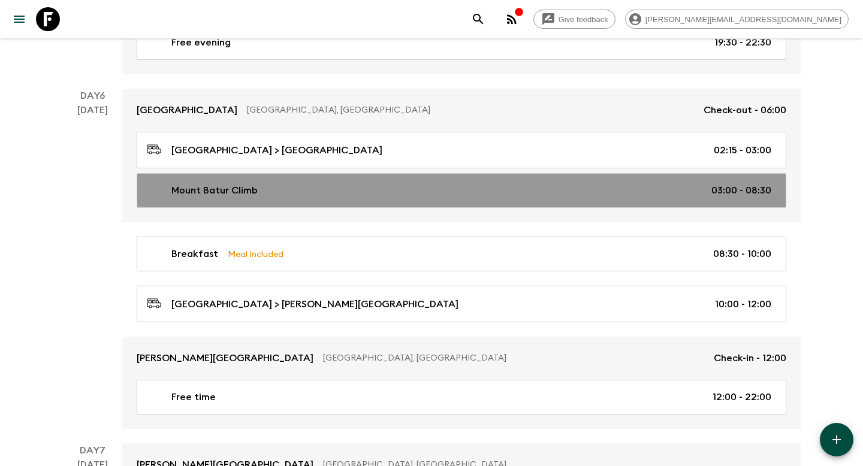
click at [274, 184] on div "Mount Batur Climb 03:00 - 08:30" at bounding box center [459, 190] width 624 height 14
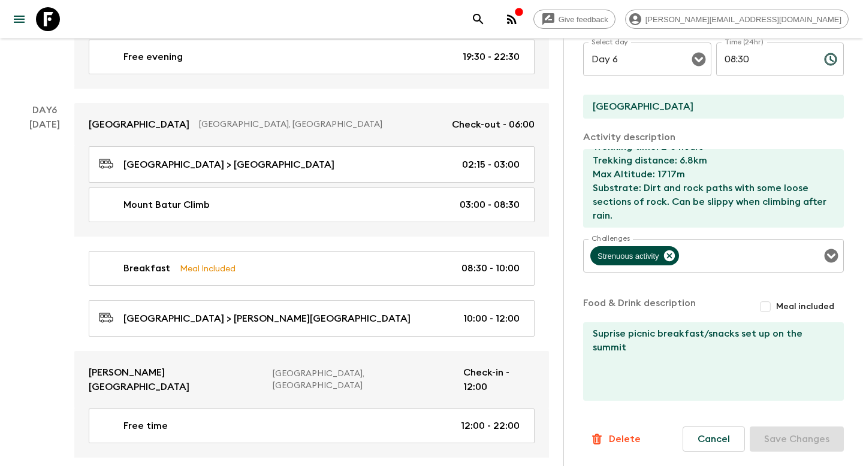
scroll to position [1647, 0]
